Goal: Information Seeking & Learning: Check status

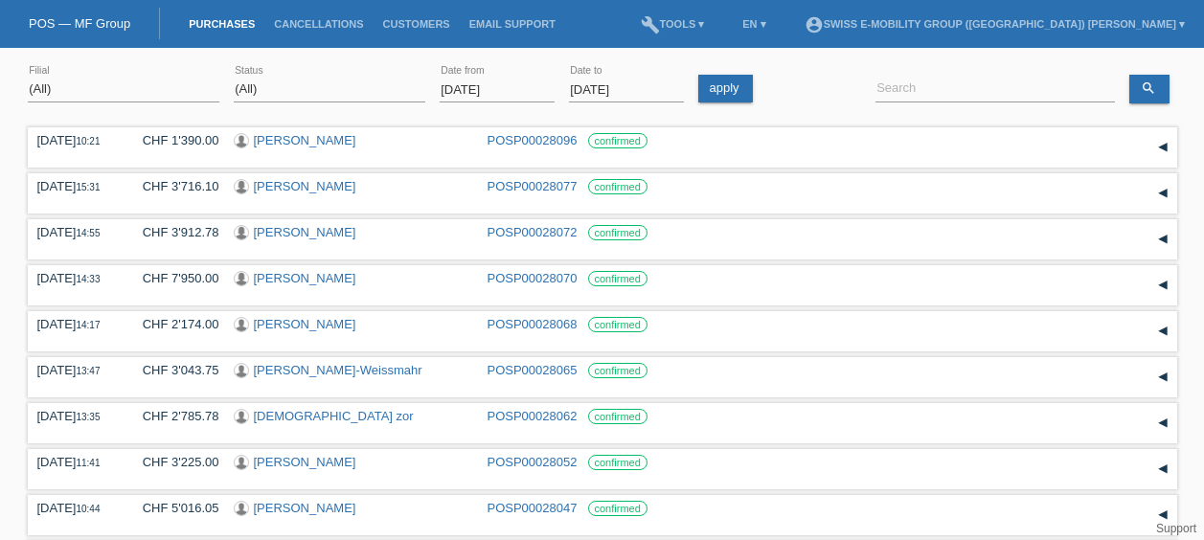
select select "ALL"
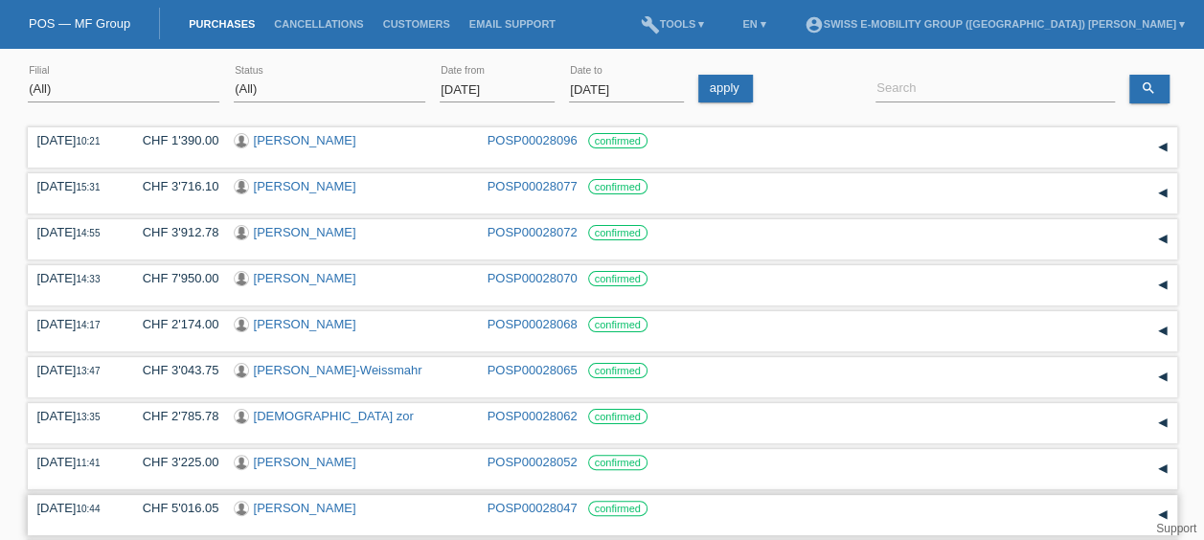
drag, startPoint x: 810, startPoint y: 515, endPoint x: 701, endPoint y: 513, distance: 109.2
click at [701, 513] on div "confirmed" at bounding box center [693, 508] width 211 height 15
click at [797, 477] on div "27.09.2025 11:41 CHF 3'225.00 Felice Orsetti POSP00028052 confirmed" at bounding box center [602, 469] width 1130 height 29
click at [42, 71] on div "(All) Aarau Alexand'Ro Edouard'O Passion Vélo SàRL Basel Bern City Bern Expo Be…" at bounding box center [124, 89] width 192 height 65
click at [715, 91] on link "apply" at bounding box center [725, 89] width 55 height 28
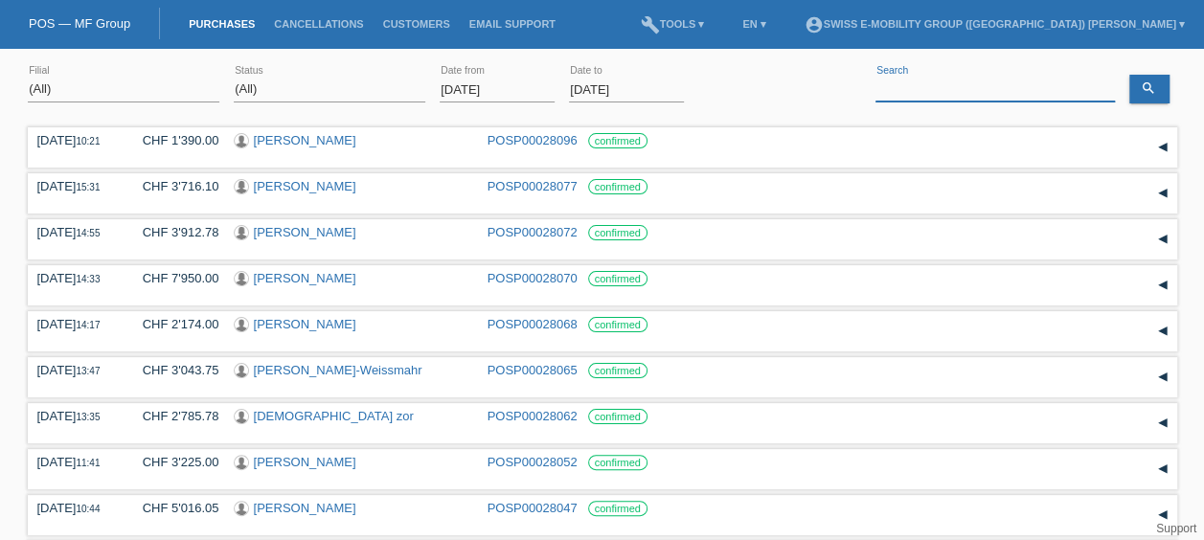
click at [937, 96] on input at bounding box center [995, 90] width 239 height 24
click at [500, 87] on input "[DATE]" at bounding box center [497, 90] width 115 height 24
click at [475, 86] on input "[DATE]" at bounding box center [497, 90] width 115 height 24
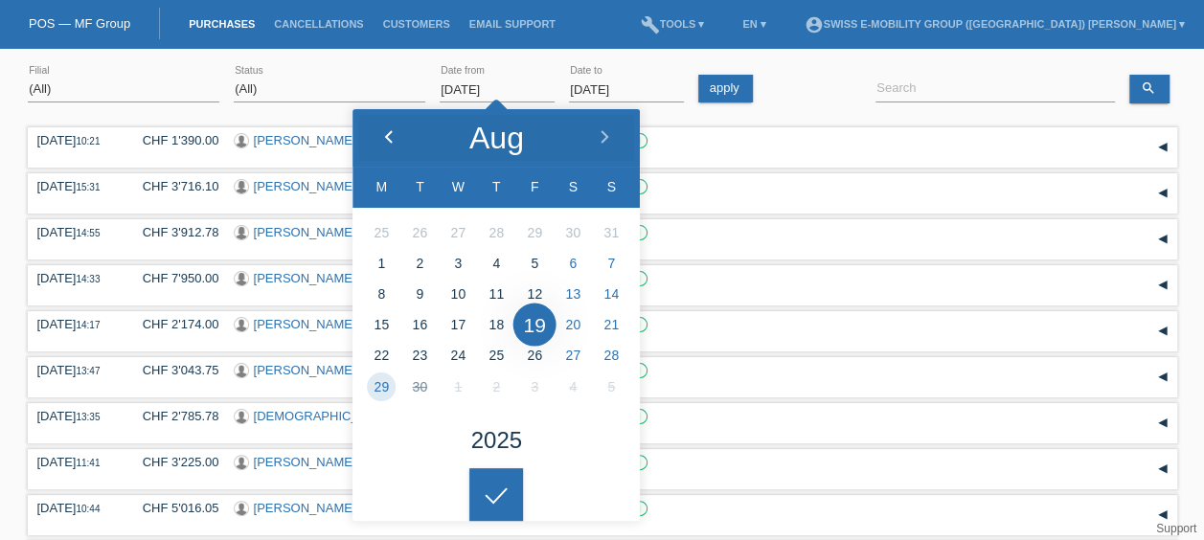
click at [379, 140] on div at bounding box center [389, 137] width 72 height 57
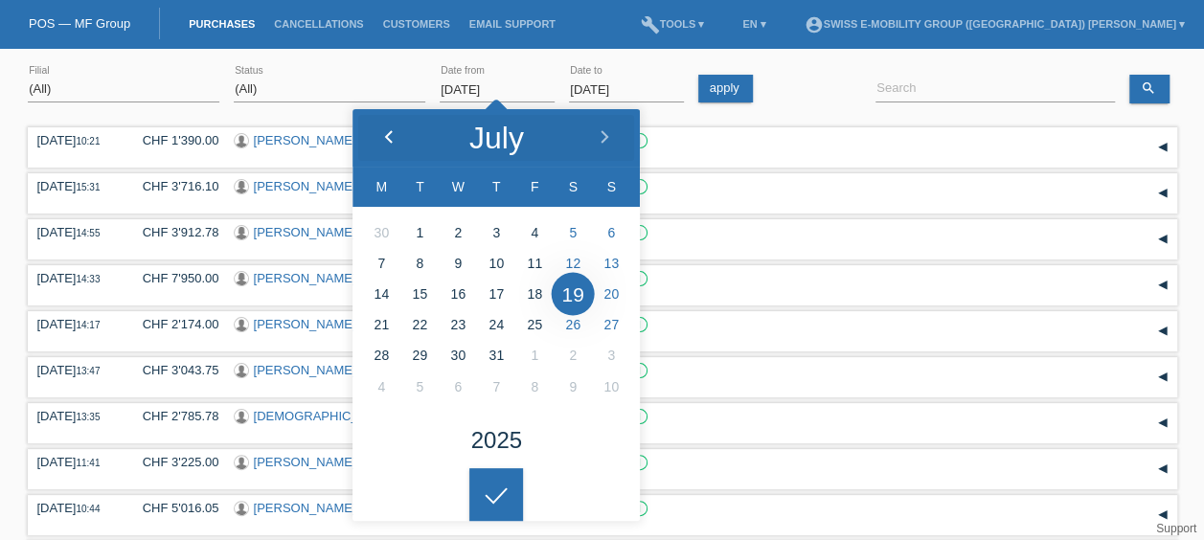
click at [379, 140] on div at bounding box center [389, 137] width 72 height 57
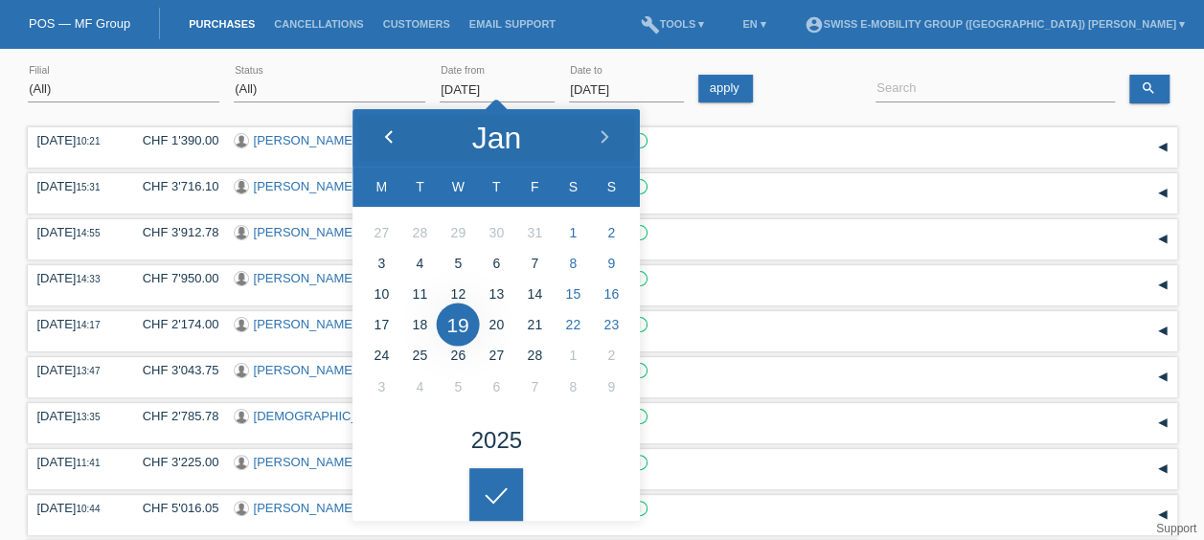
click at [379, 140] on div at bounding box center [389, 137] width 72 height 57
click at [602, 142] on polyline at bounding box center [605, 136] width 6 height 11
type input "01.01.2025"
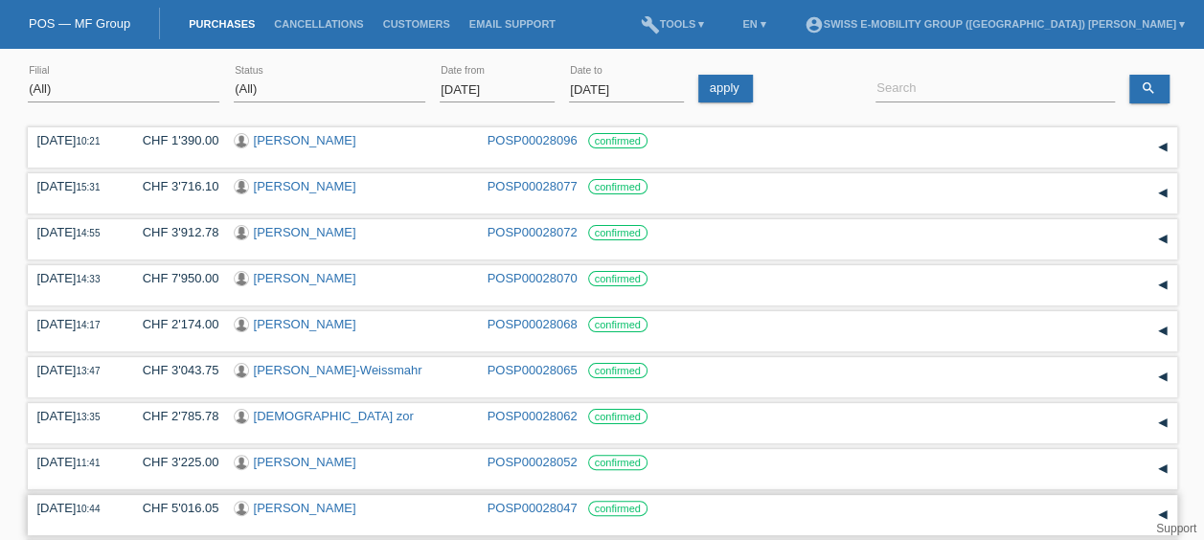
click at [497, 515] on body "You have saved the wrong login page in your bookmarks/favourites. Please do not…" at bounding box center [602, 380] width 1204 height 647
click at [906, 82] on input at bounding box center [995, 90] width 239 height 24
paste input "192924"
type input "1"
type input "driton"
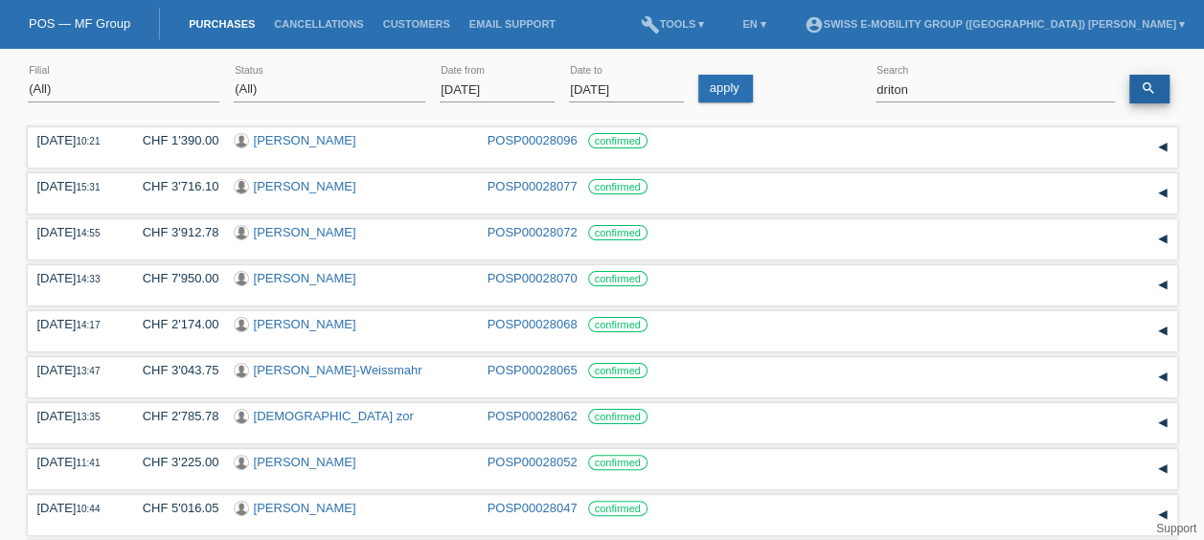
click at [1143, 99] on link "search" at bounding box center [1149, 89] width 40 height 29
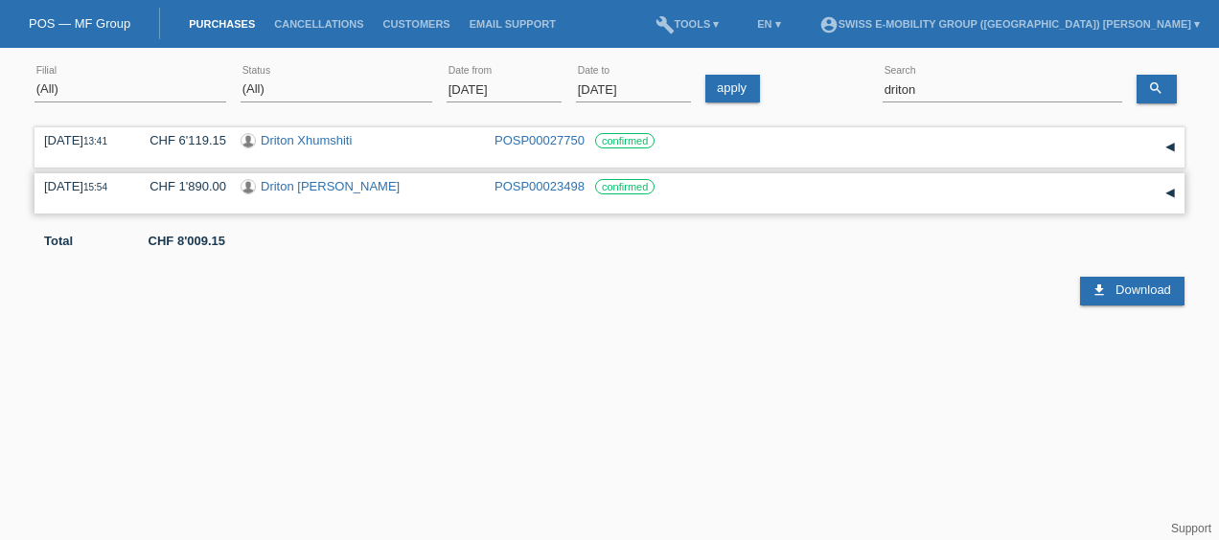
click at [739, 186] on div "confirmed" at bounding box center [700, 186] width 211 height 15
click at [623, 188] on label "confirmed" at bounding box center [624, 186] width 59 height 15
click at [607, 146] on label "confirmed" at bounding box center [624, 140] width 59 height 15
click at [615, 137] on label "confirmed" at bounding box center [624, 140] width 59 height 15
click at [298, 138] on link "Driton Xhumshiti" at bounding box center [306, 140] width 91 height 14
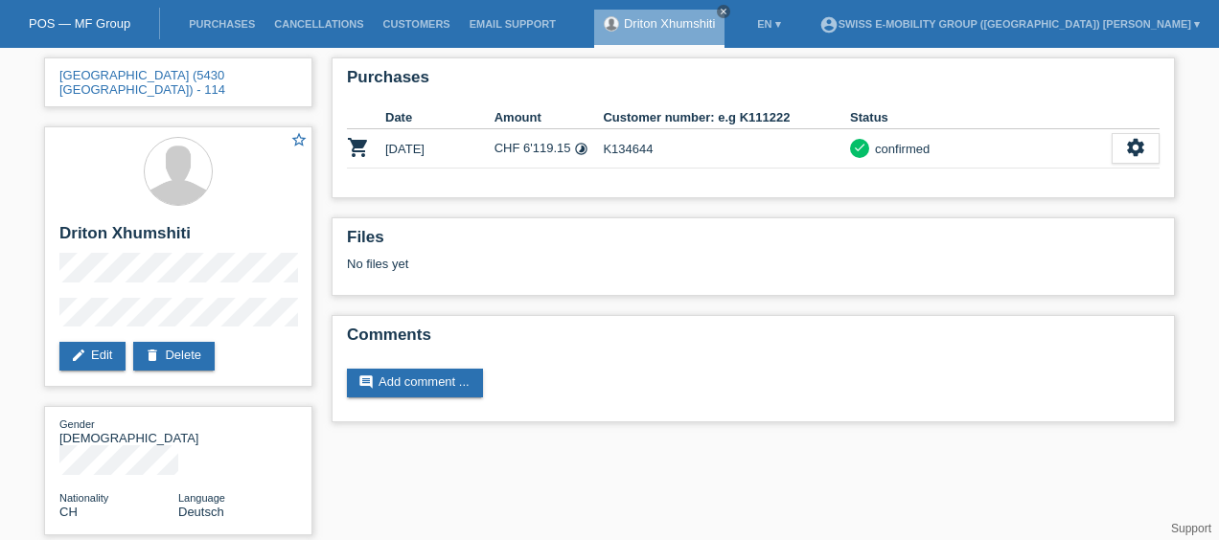
click at [234, 13] on li "Purchases" at bounding box center [221, 24] width 85 height 49
click at [233, 15] on li "Purchases" at bounding box center [221, 24] width 85 height 49
drag, startPoint x: 233, startPoint y: 15, endPoint x: 234, endPoint y: 27, distance: 11.5
click at [234, 27] on link "Purchases" at bounding box center [221, 23] width 85 height 11
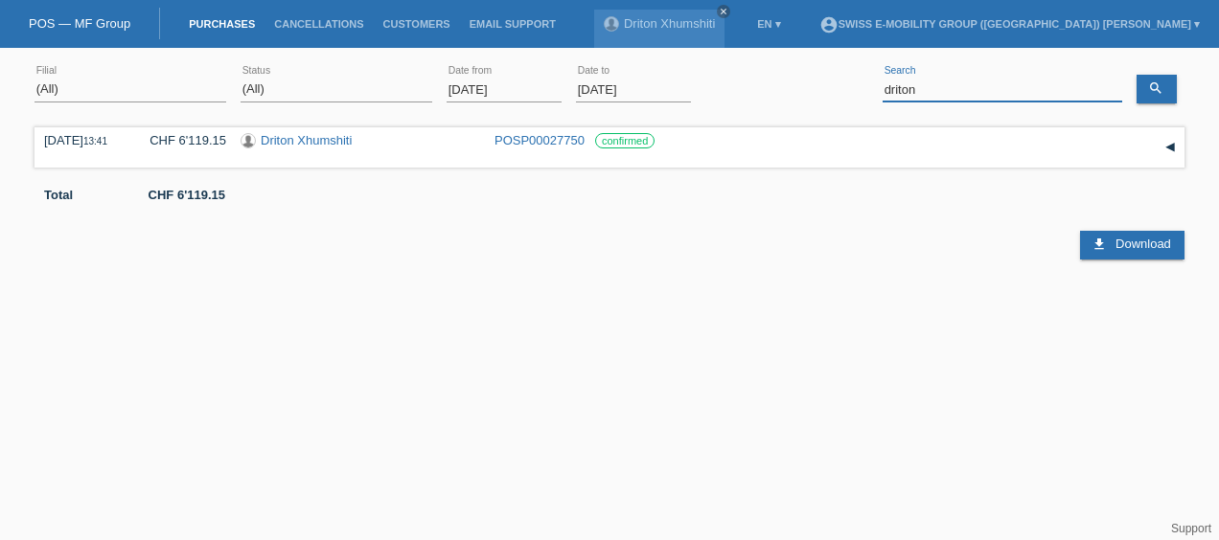
click at [992, 86] on input "driton" at bounding box center [1001, 90] width 239 height 24
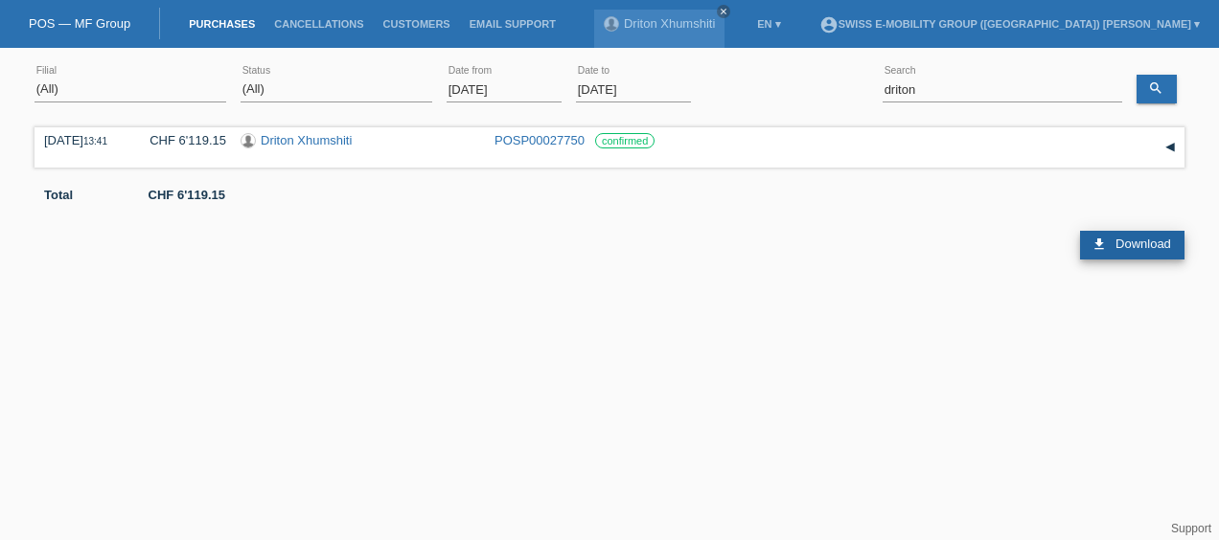
click at [1169, 243] on span "Download" at bounding box center [1143, 244] width 56 height 14
click at [1142, 224] on div "download Download" at bounding box center [609, 230] width 1150 height 57
click at [1133, 246] on span "Download" at bounding box center [1143, 244] width 56 height 14
click at [506, 95] on body "POS — MF Group Purchases Cancellations Customers Email Support Driton Xhumshiti…" at bounding box center [609, 185] width 1219 height 257
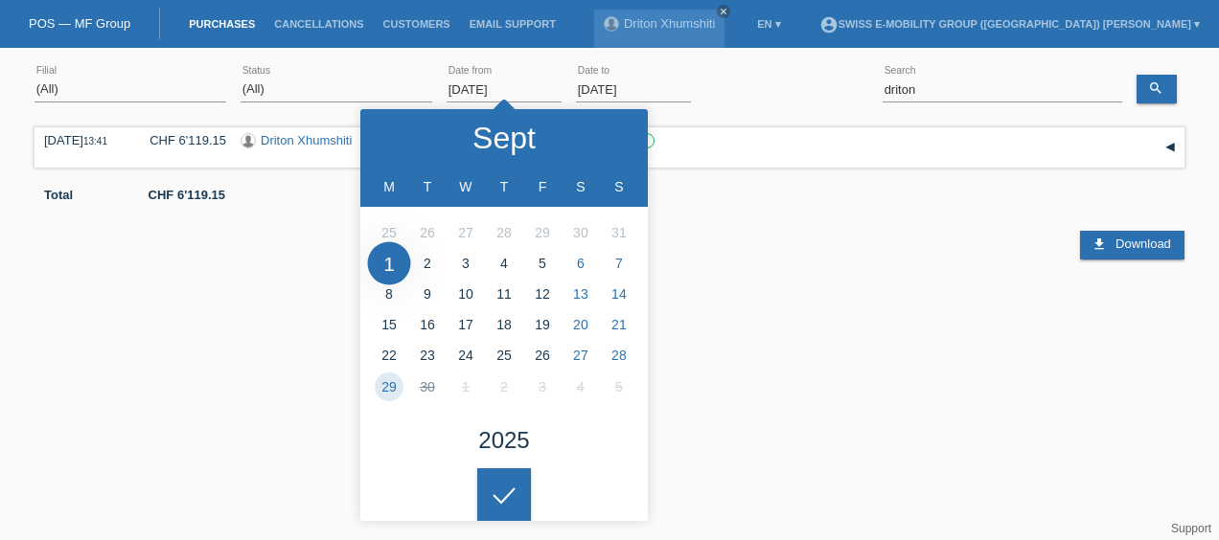
click at [521, 86] on input "01.09.2025" at bounding box center [503, 90] width 115 height 24
type input "[DATE]"
click at [736, 101] on link "apply" at bounding box center [732, 89] width 55 height 28
drag, startPoint x: 949, startPoint y: 293, endPoint x: 339, endPoint y: 243, distance: 612.3
click at [339, 243] on div "19.09.2025 13:41 CHF 6'119.15 Driton Xhumshiti POSP00027750 confirmed Reservati…" at bounding box center [609, 219] width 1150 height 192
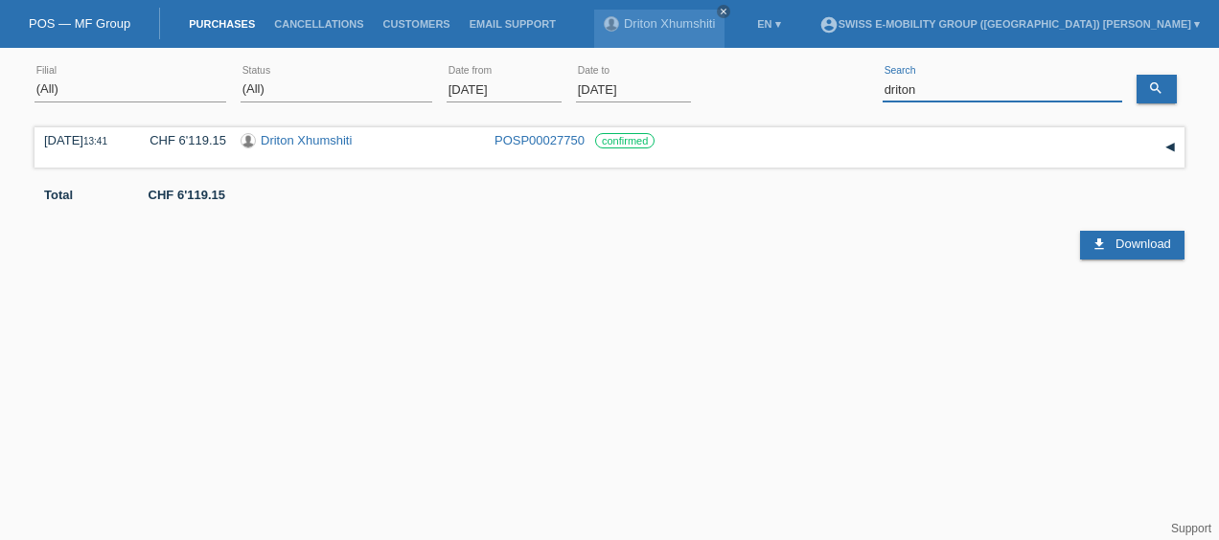
click at [978, 98] on input "driton" at bounding box center [1001, 90] width 239 height 24
type input "d"
click at [1163, 92] on link "search" at bounding box center [1156, 89] width 40 height 29
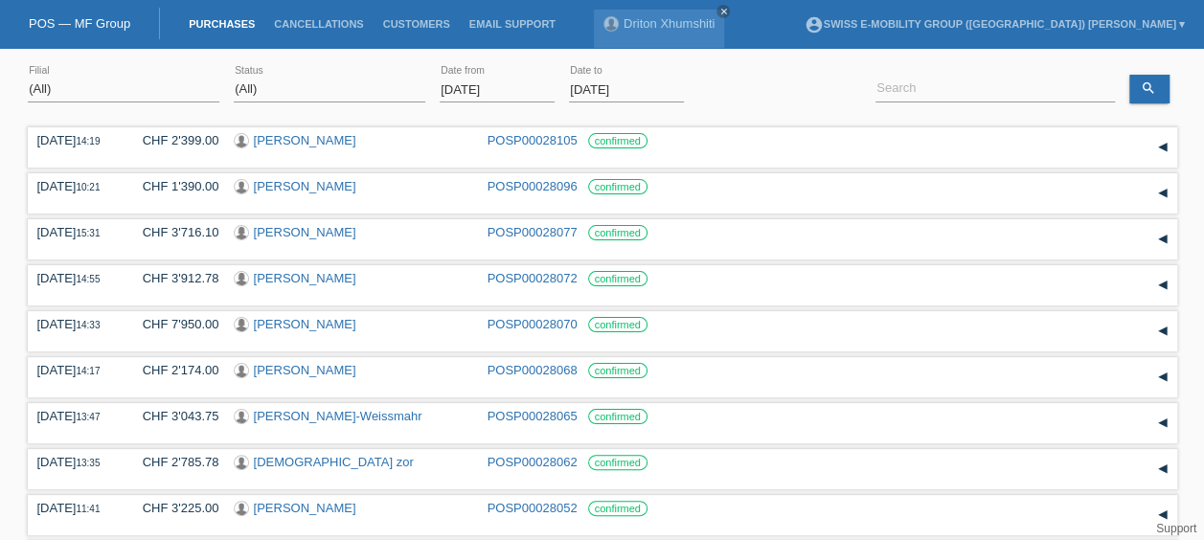
scroll to position [170, 0]
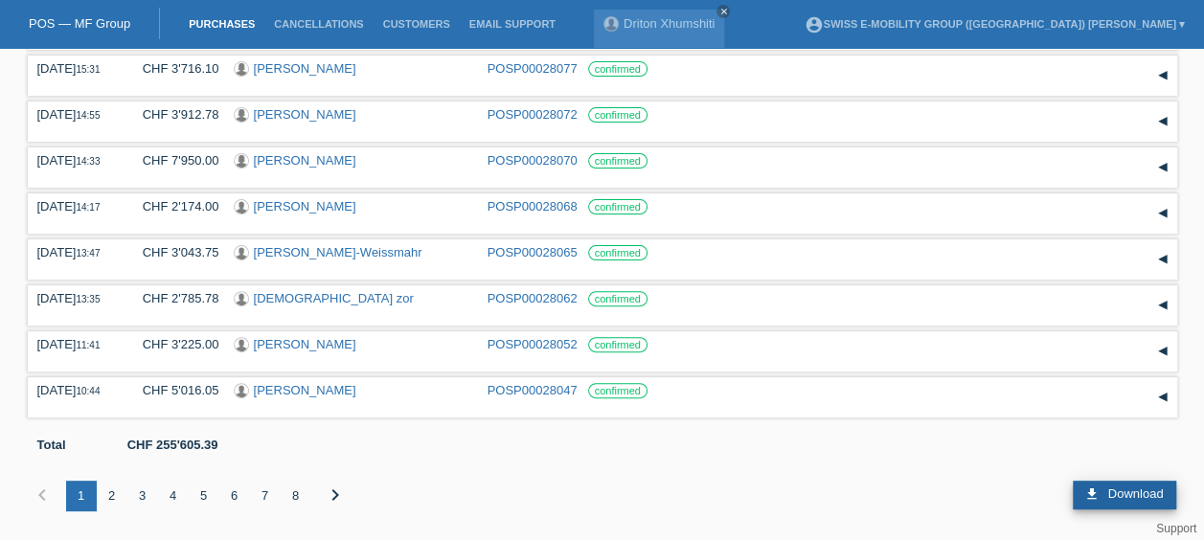
click at [1106, 491] on link "download Download" at bounding box center [1124, 495] width 103 height 29
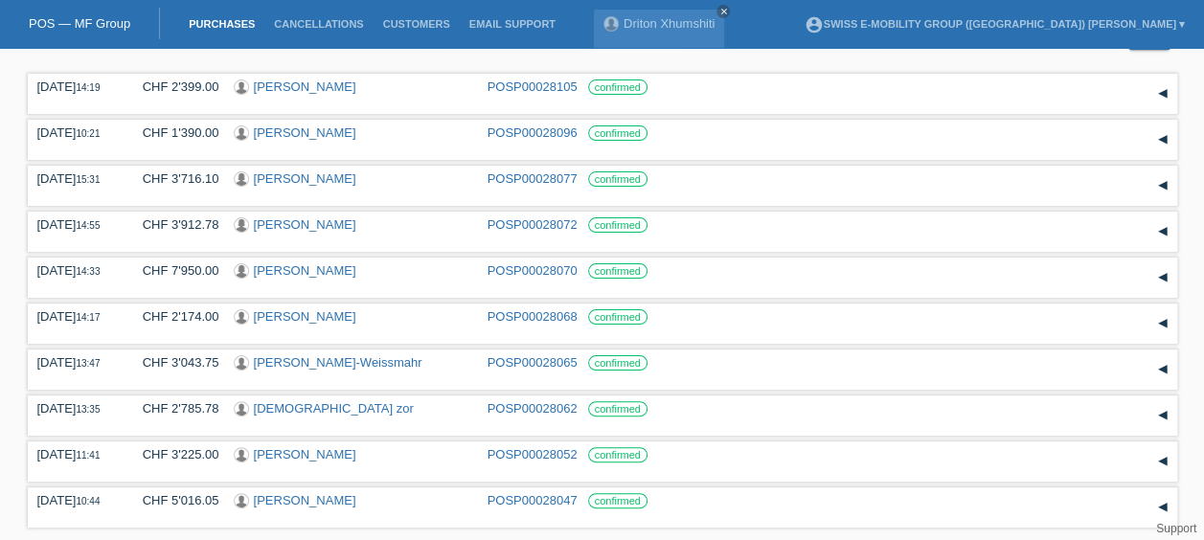
scroll to position [0, 0]
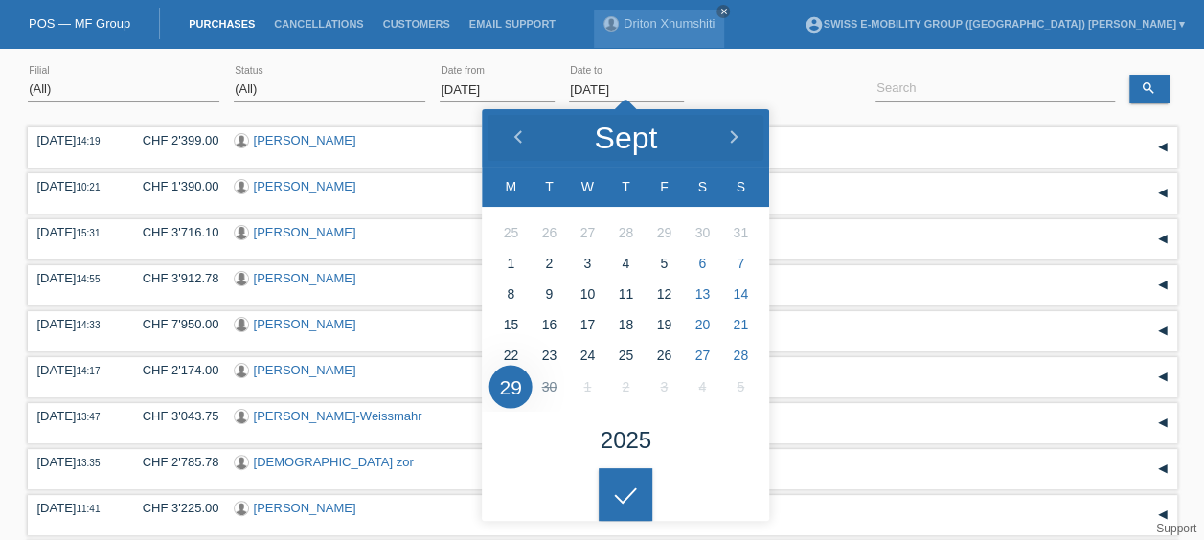
click at [659, 96] on input "29.09.2025" at bounding box center [626, 90] width 115 height 24
click at [950, 95] on input at bounding box center [995, 90] width 239 height 24
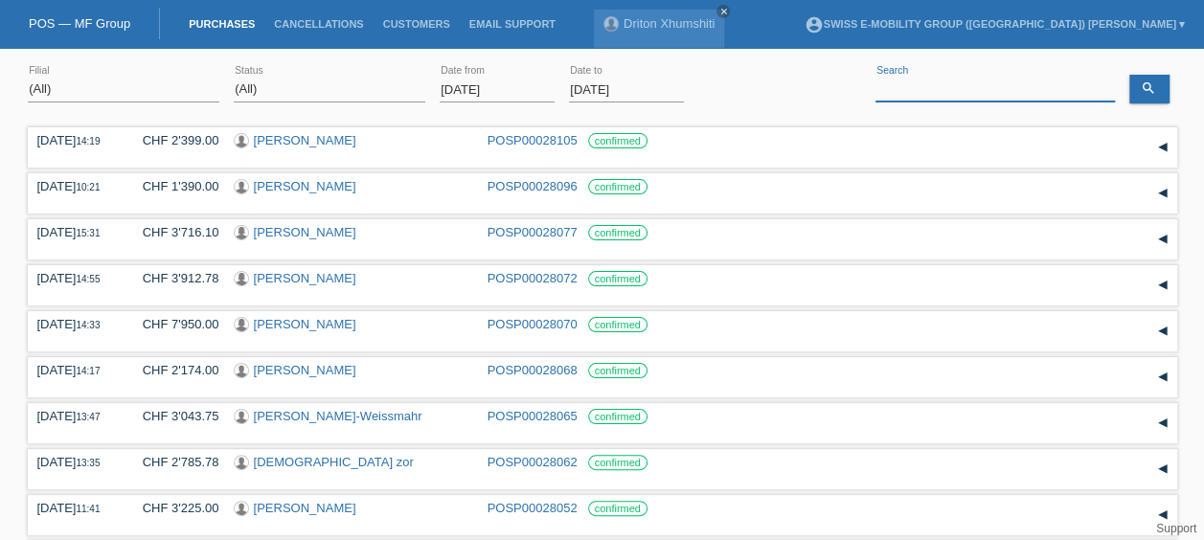
click at [950, 95] on input at bounding box center [995, 90] width 239 height 24
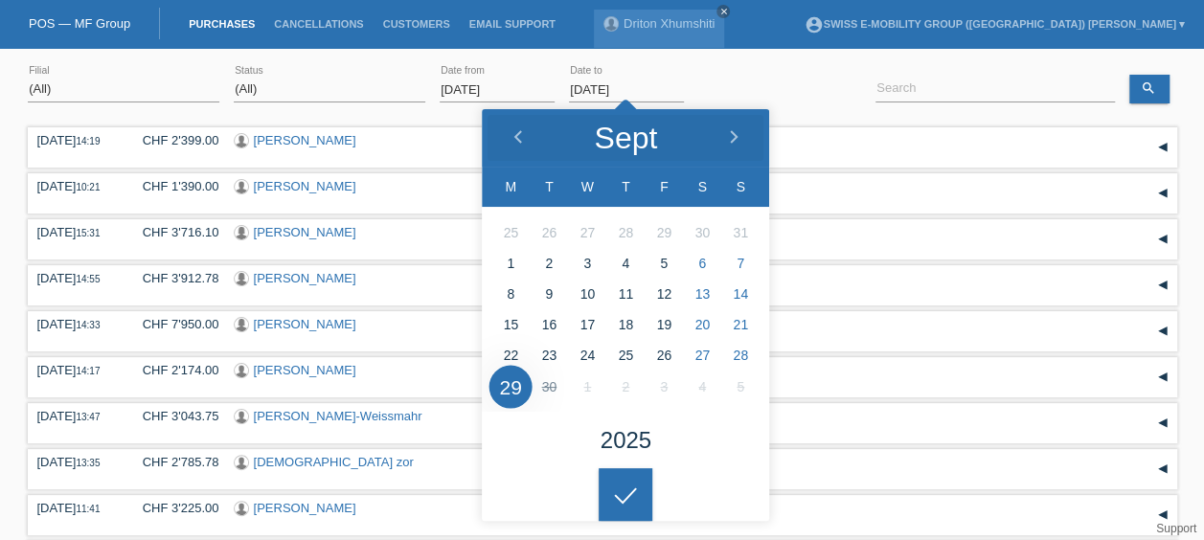
click at [634, 92] on input "29.09.2025" at bounding box center [626, 90] width 115 height 24
type input "[DATE]"
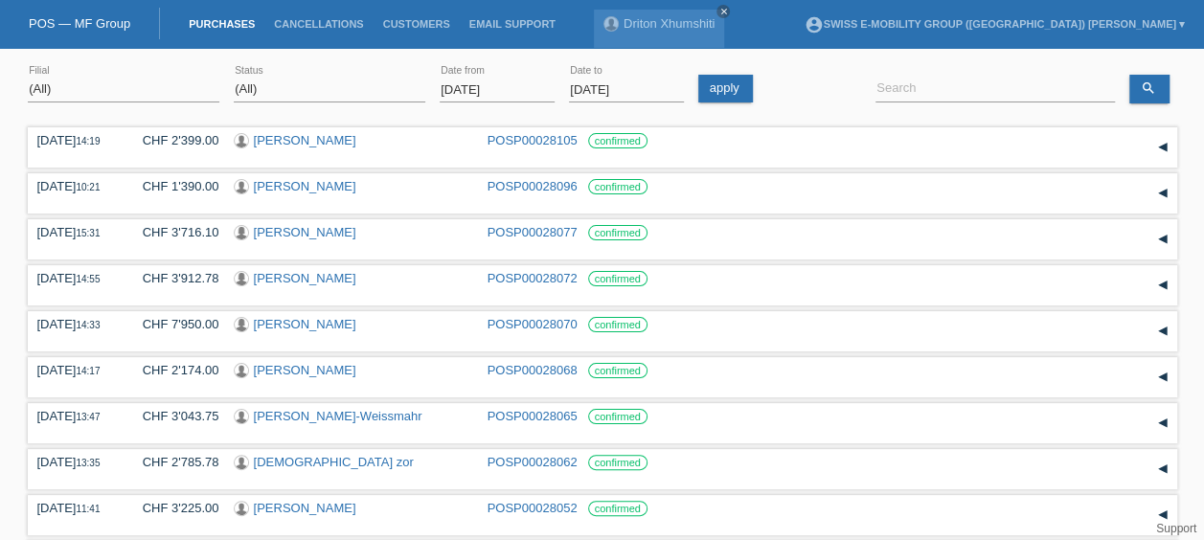
click at [646, 481] on body "POS — MF Group Purchases Cancellations Customers Email Support Driton Xhumshiti…" at bounding box center [602, 380] width 1204 height 647
click at [1150, 102] on link "search" at bounding box center [1149, 89] width 40 height 29
click at [619, 376] on label "confirmed" at bounding box center [617, 370] width 59 height 15
click at [1161, 376] on div "▾" at bounding box center [1163, 377] width 29 height 29
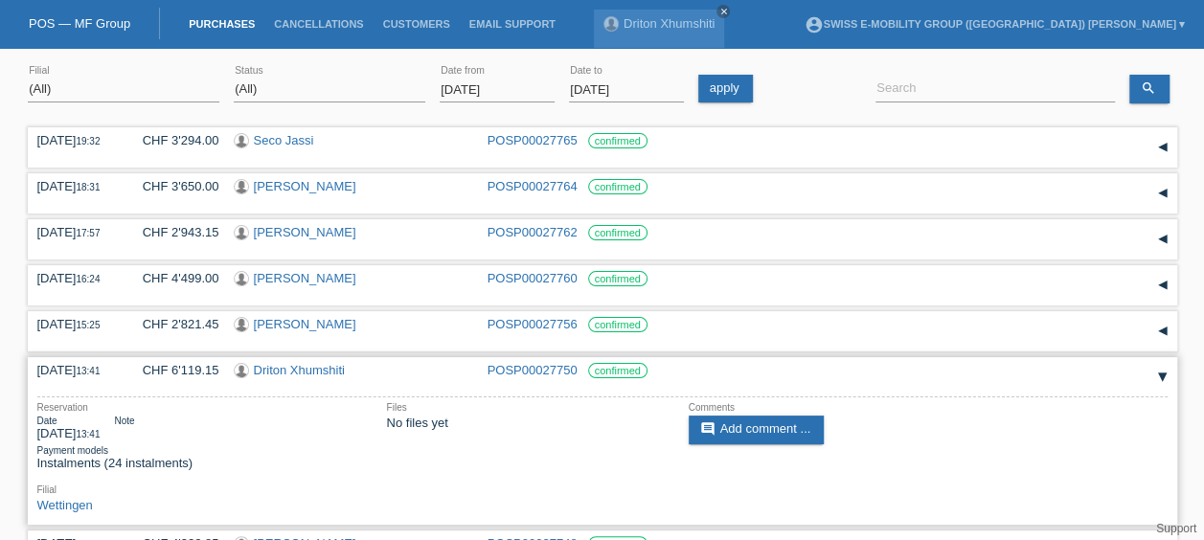
click at [137, 372] on div "CHF 6'119.15" at bounding box center [173, 370] width 91 height 14
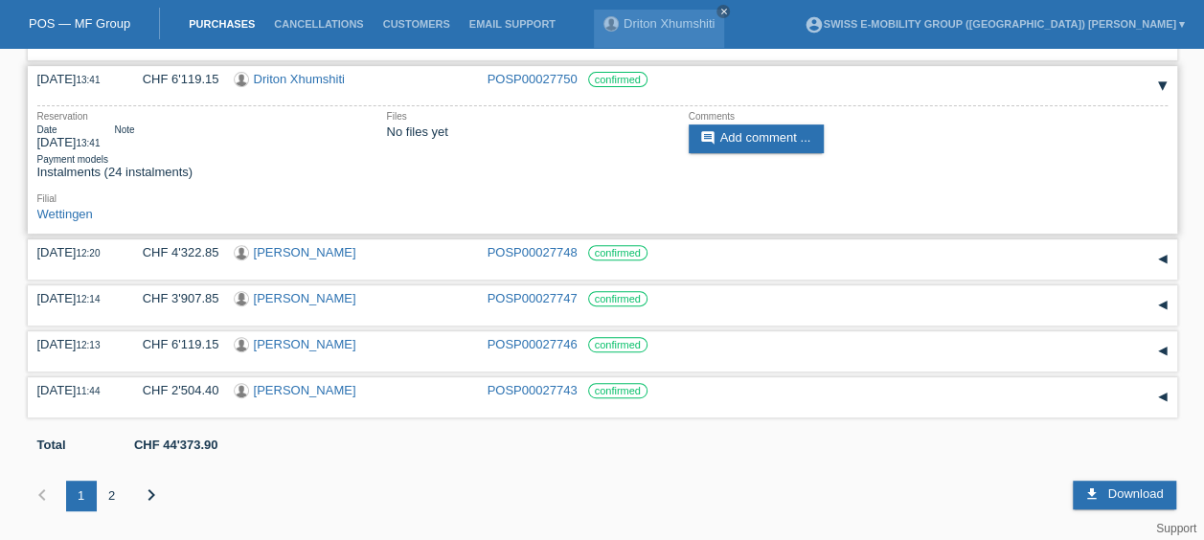
click at [1152, 79] on div "▾" at bounding box center [1163, 86] width 29 height 29
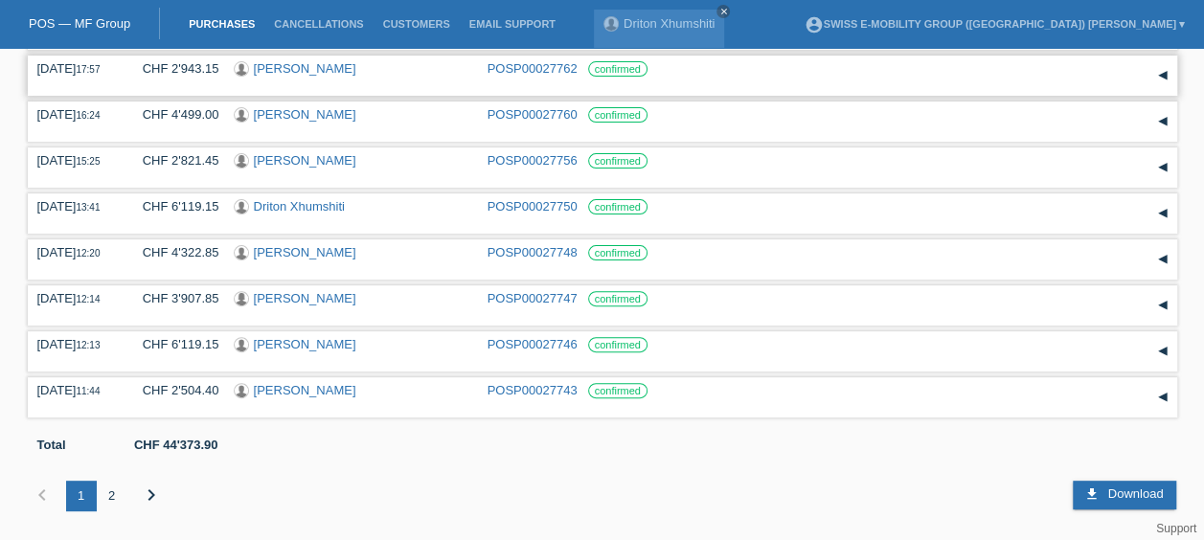
scroll to position [170, 0]
click at [308, 13] on li "Cancellations" at bounding box center [318, 24] width 108 height 49
click at [237, 21] on link "Purchases" at bounding box center [221, 23] width 85 height 11
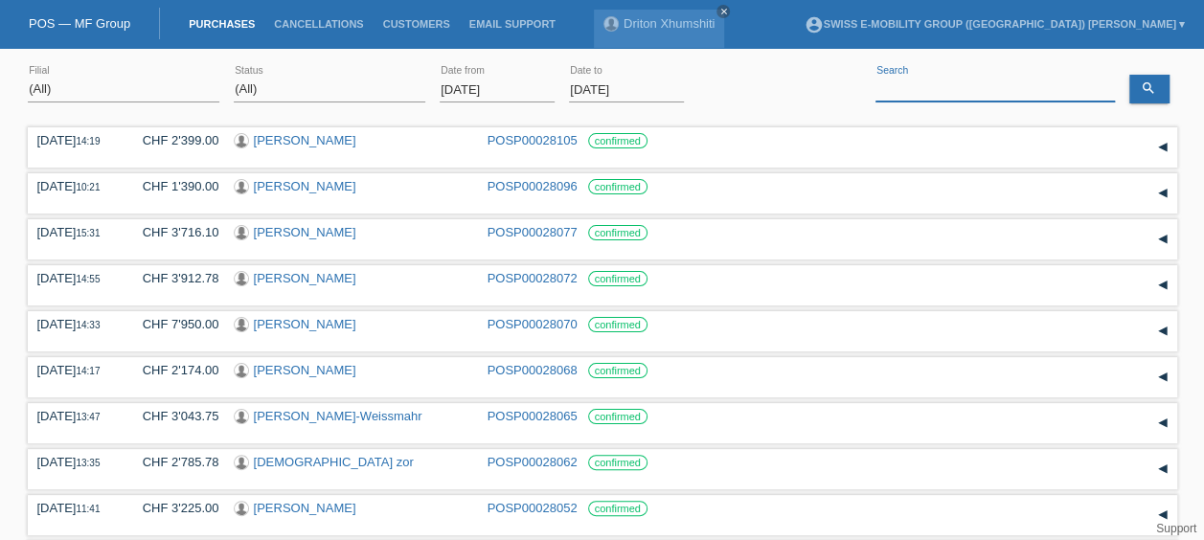
click at [912, 84] on input at bounding box center [995, 90] width 239 height 24
click at [1165, 92] on link "search" at bounding box center [1149, 89] width 40 height 29
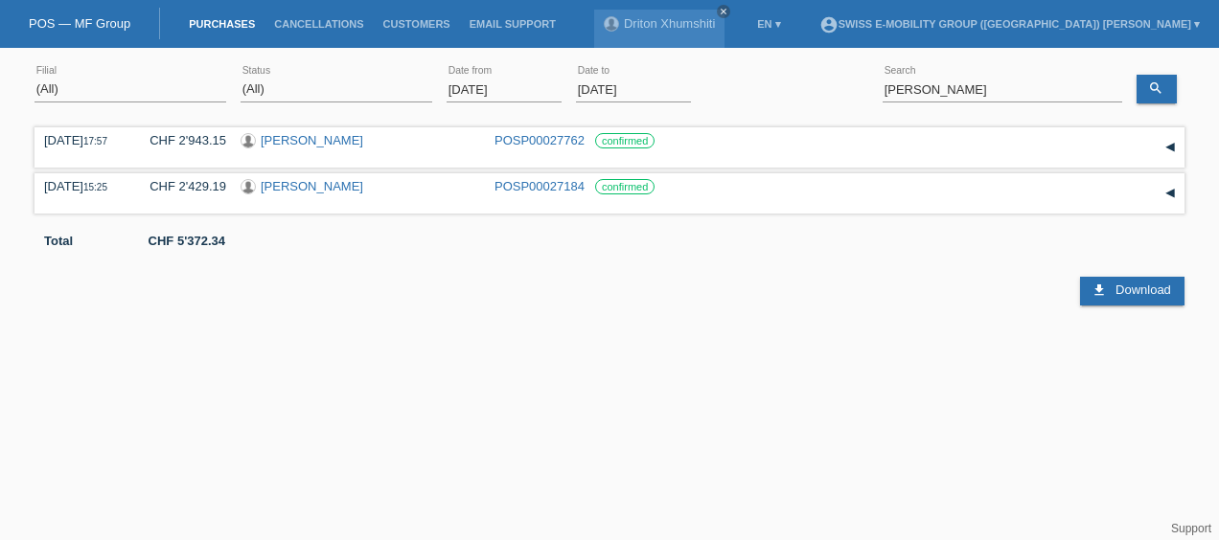
click at [835, 314] on html "POS — MF Group Purchases Cancellations Customers Email Support Driton Xhumshiti…" at bounding box center [609, 157] width 1219 height 314
click at [906, 96] on input "ivan" at bounding box center [1001, 90] width 239 height 24
type input "i"
click at [1161, 79] on link "search" at bounding box center [1156, 89] width 40 height 29
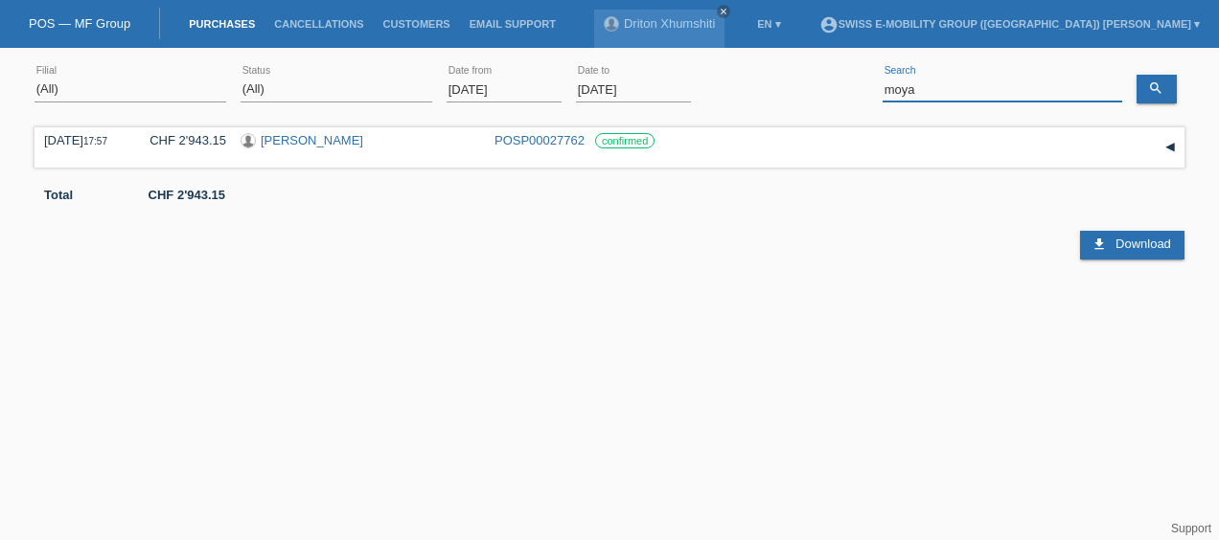
click at [940, 87] on input "moya" at bounding box center [1001, 90] width 239 height 24
type input "m"
click at [1151, 89] on icon "search" at bounding box center [1155, 87] width 15 height 15
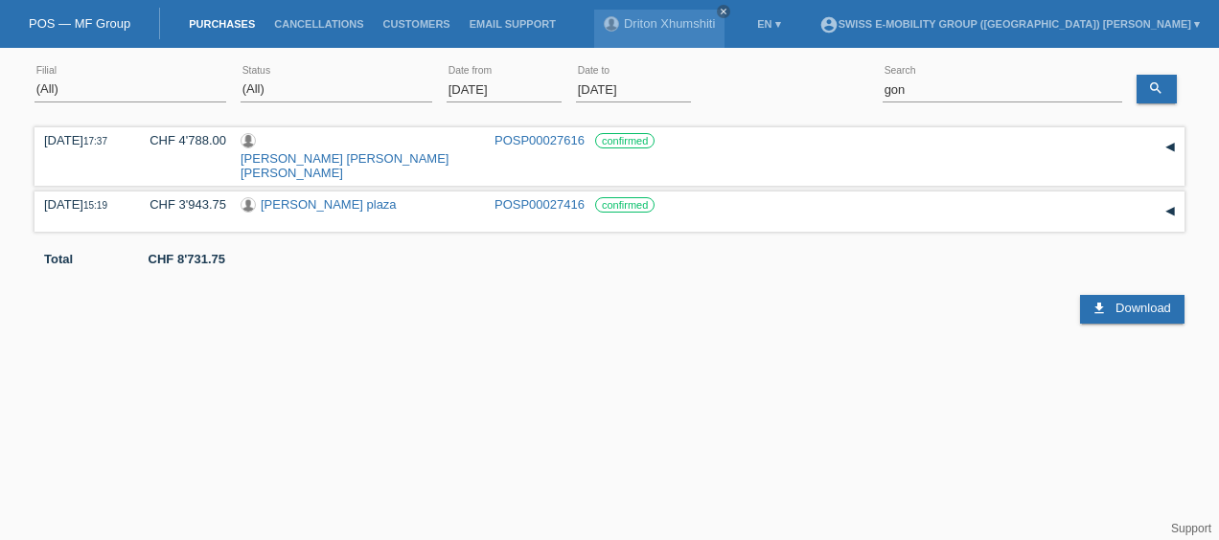
click at [736, 324] on html "POS — MF Group Purchases Cancellations Customers Email Support Driton Xhumshiti…" at bounding box center [609, 162] width 1219 height 324
click at [934, 94] on input "gon" at bounding box center [1001, 90] width 239 height 24
type input "g"
click at [1146, 94] on link "search" at bounding box center [1156, 89] width 40 height 29
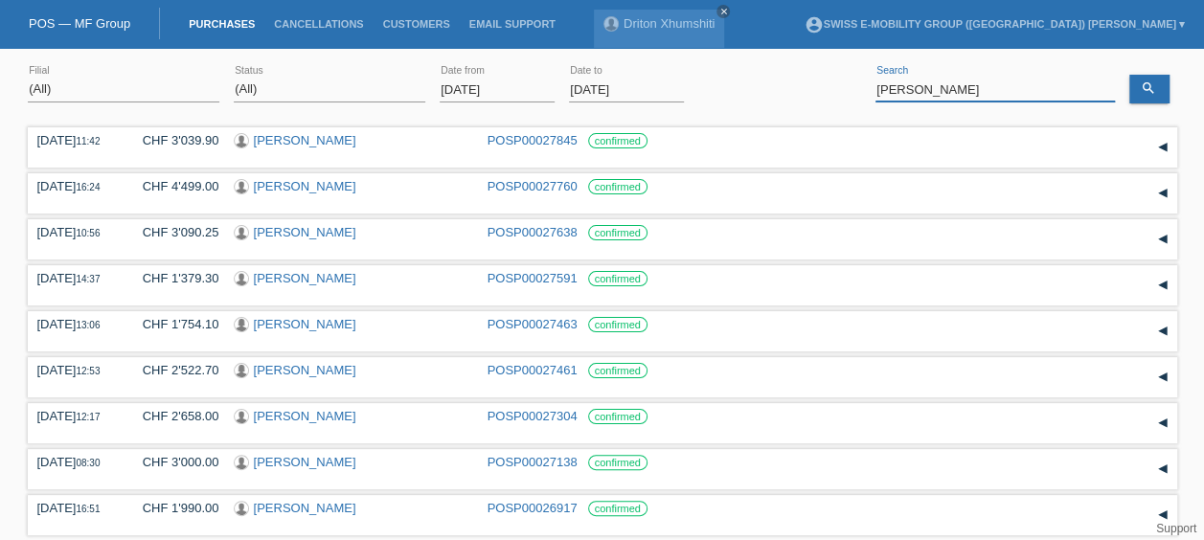
click at [924, 86] on input "daniel" at bounding box center [995, 90] width 239 height 24
type input "d"
type input "sarah"
click at [1141, 94] on icon "search" at bounding box center [1148, 87] width 15 height 15
